Goal: Check status

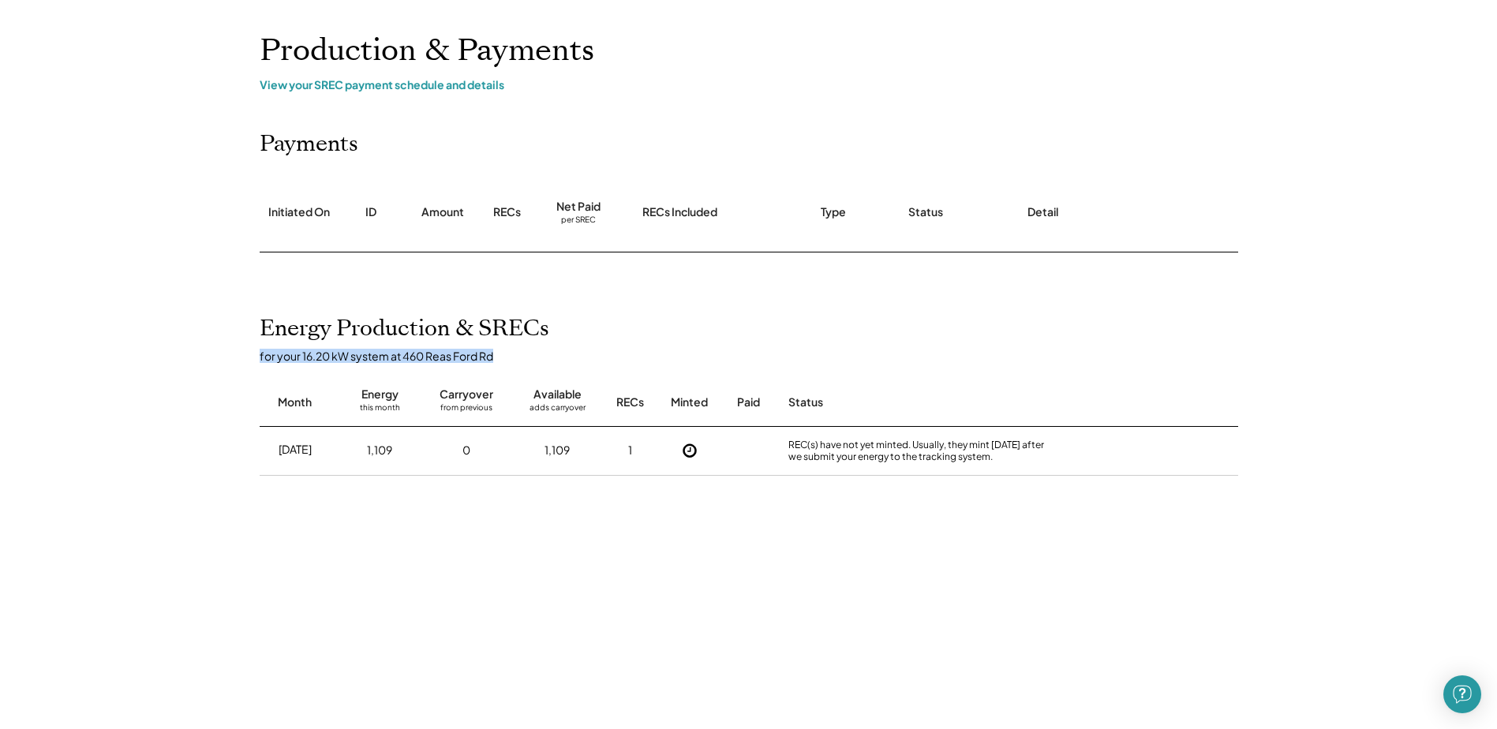
drag, startPoint x: 259, startPoint y: 358, endPoint x: 502, endPoint y: 358, distance: 243.0
click at [509, 358] on div "for your 16.20 kW system at 460 Reas Ford Rd" at bounding box center [757, 356] width 994 height 14
click at [502, 358] on div "for your 16.20 kW system at 460 Reas Ford Rd" at bounding box center [757, 356] width 994 height 14
drag, startPoint x: 499, startPoint y: 358, endPoint x: 283, endPoint y: 358, distance: 215.4
click at [283, 358] on div "for your 16.20 kW system at 460 Reas Ford Rd" at bounding box center [757, 356] width 994 height 14
